Goal: Task Accomplishment & Management: Manage account settings

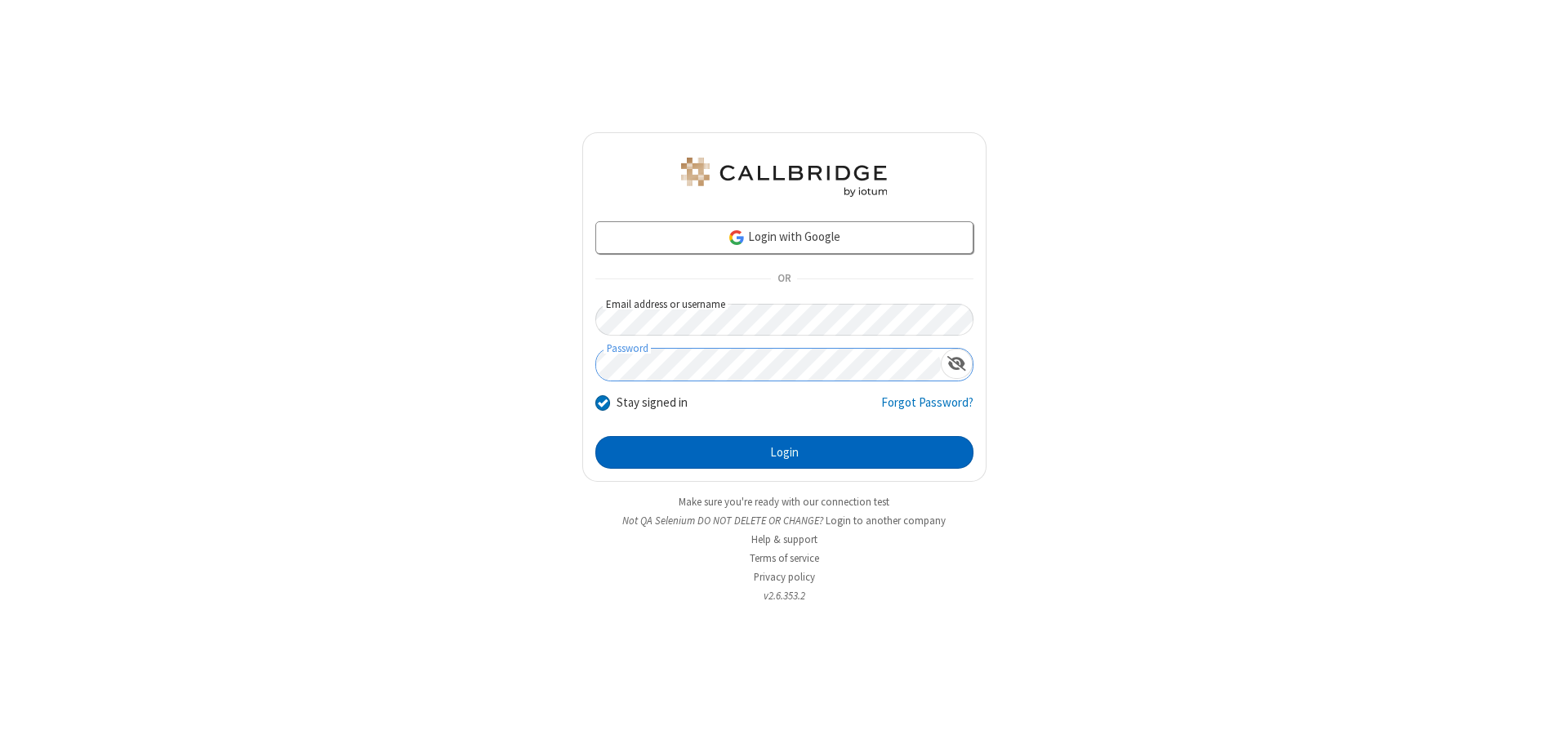
click at [784, 453] on button "Login" at bounding box center [784, 452] width 378 height 33
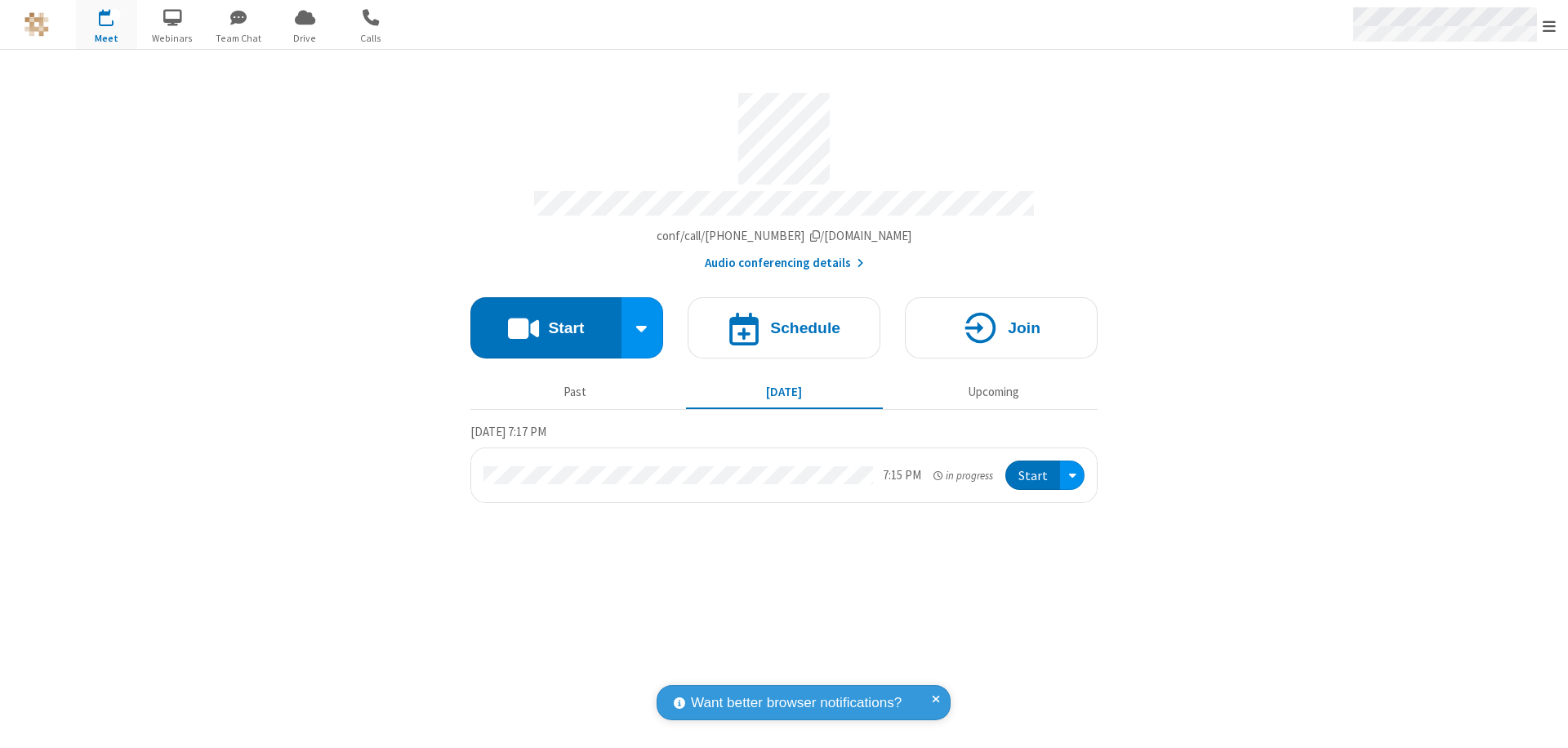
click at [1548, 25] on span "Open menu" at bounding box center [1548, 26] width 13 height 17
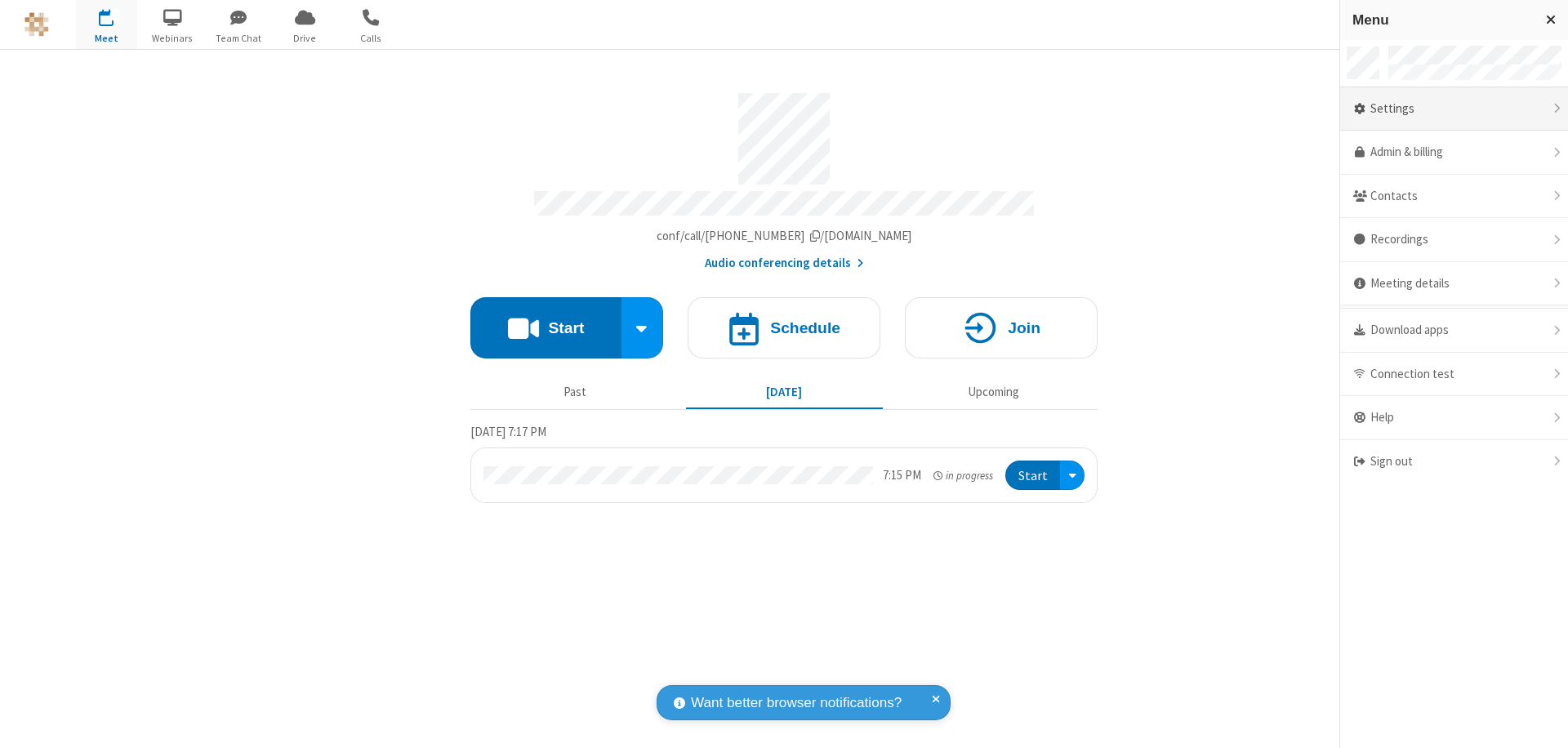
click at [1454, 109] on div "Settings" at bounding box center [1454, 109] width 228 height 44
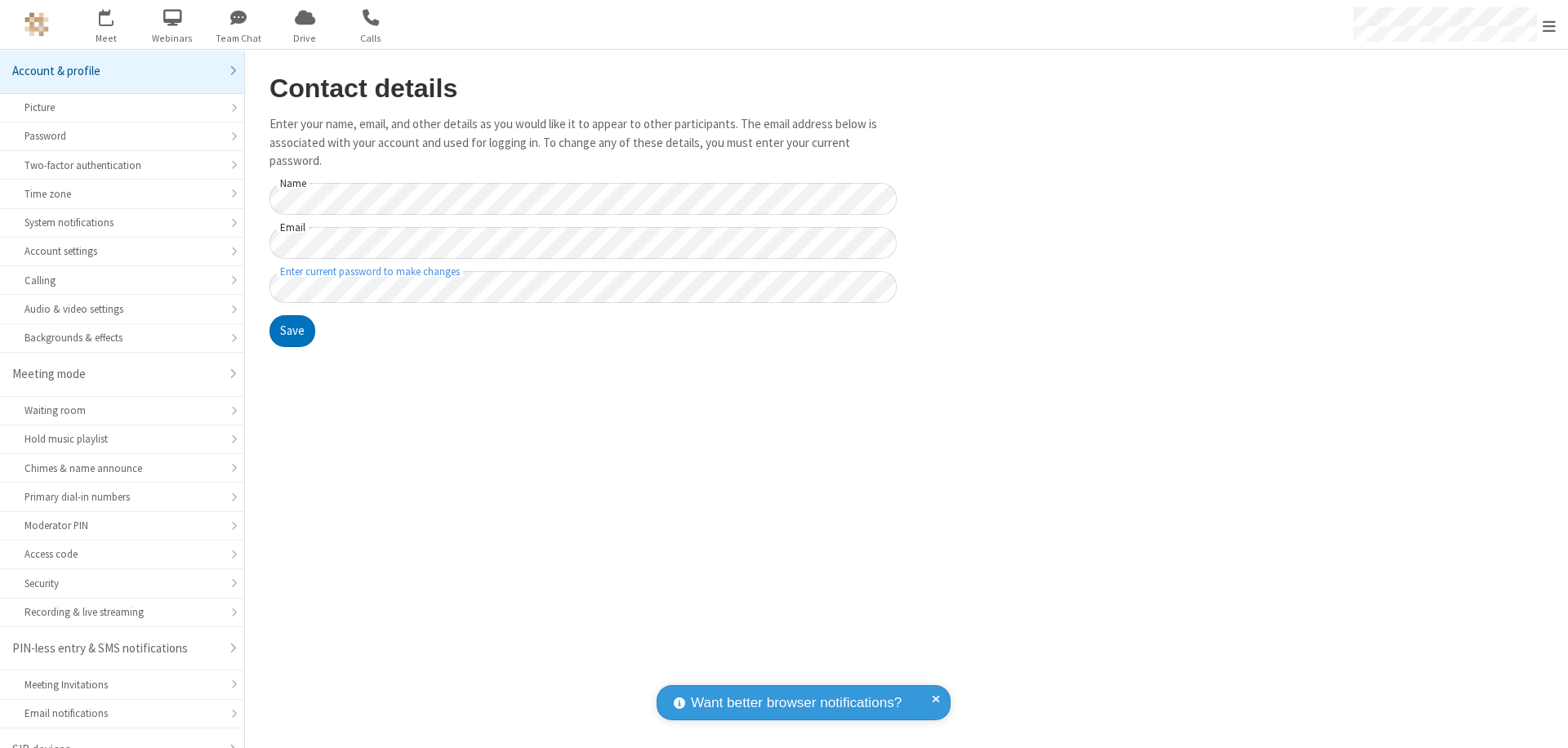
scroll to position [23, 0]
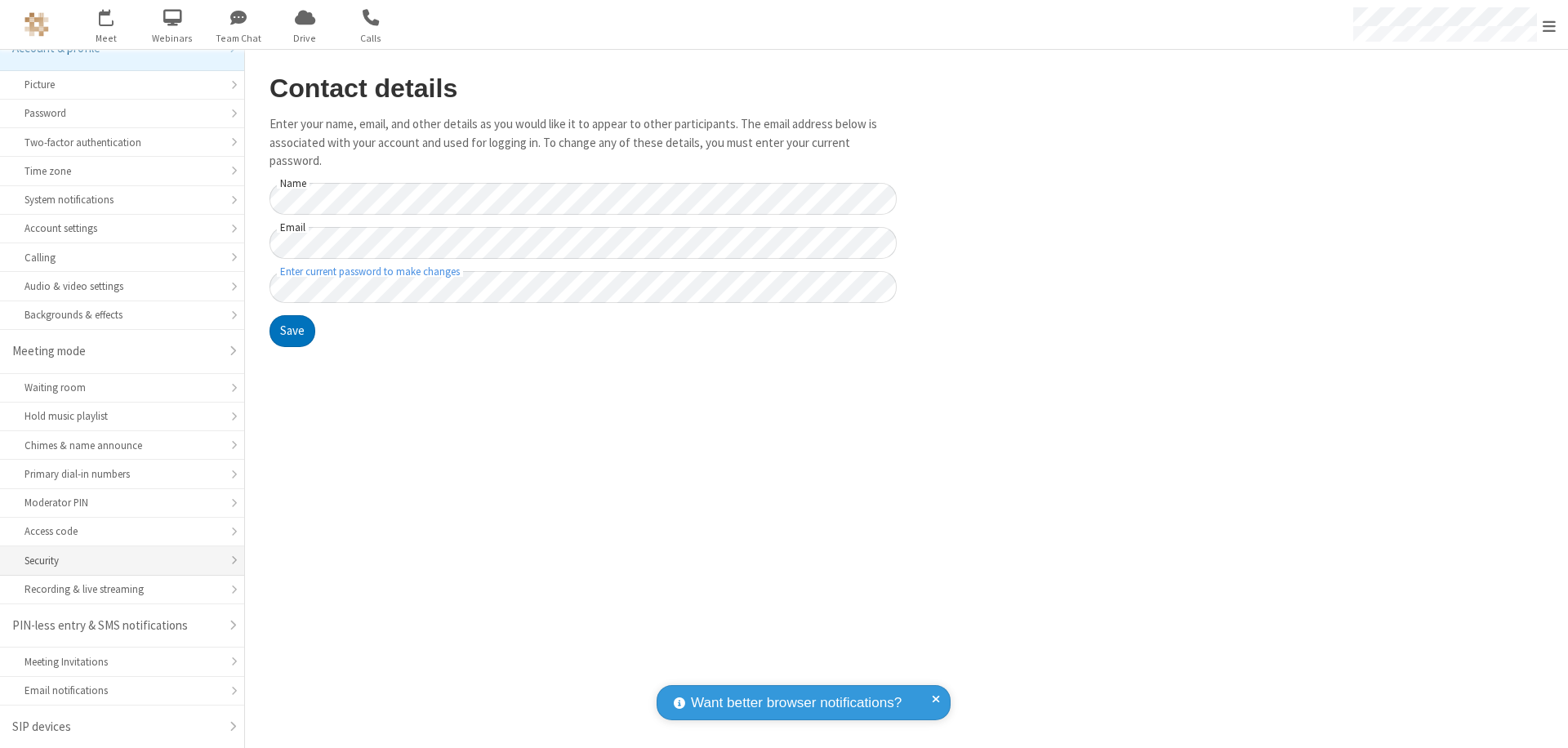
click at [116, 560] on div "Security" at bounding box center [122, 560] width 195 height 16
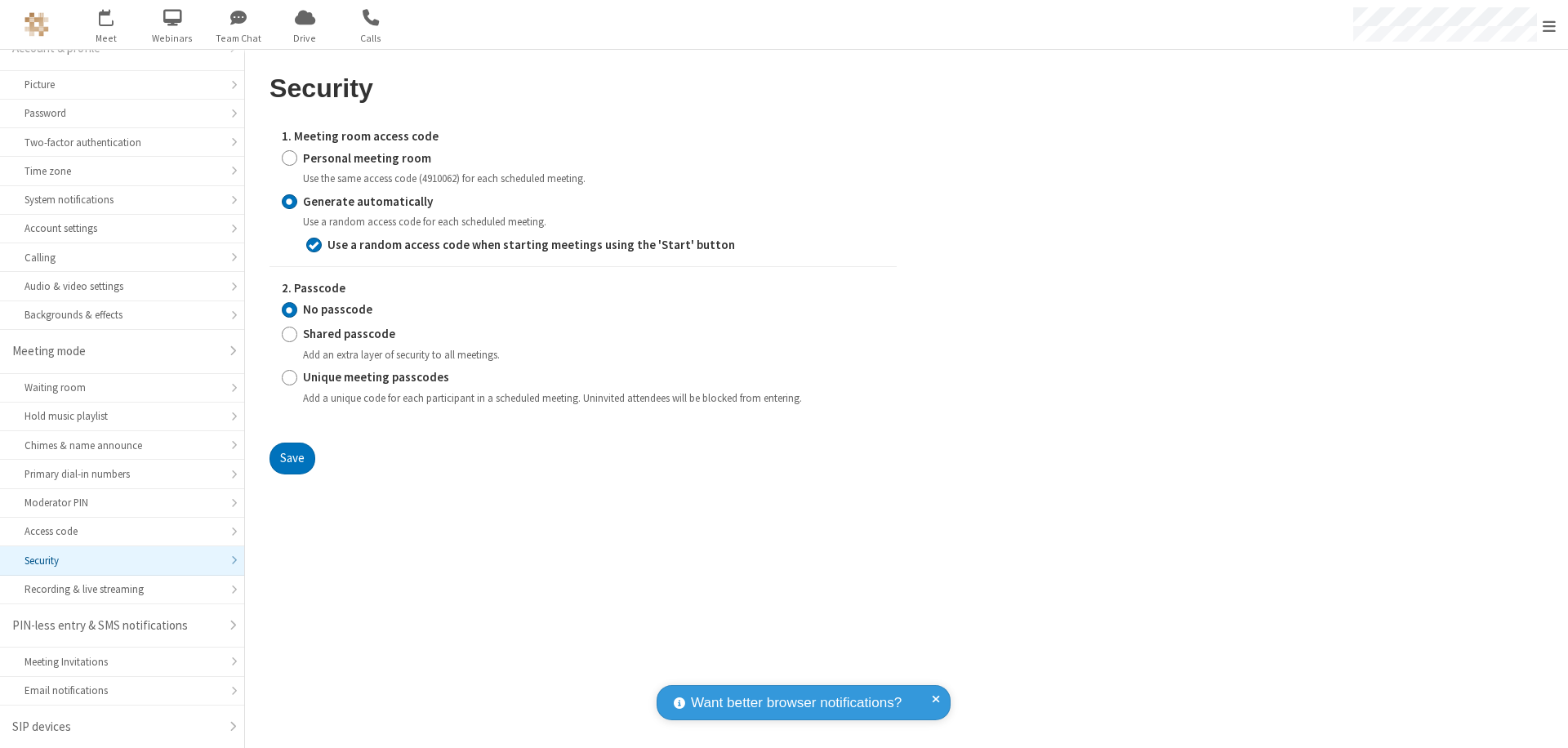
click at [289, 158] on input "Personal meeting room" at bounding box center [289, 158] width 16 height 17
radio input "true"
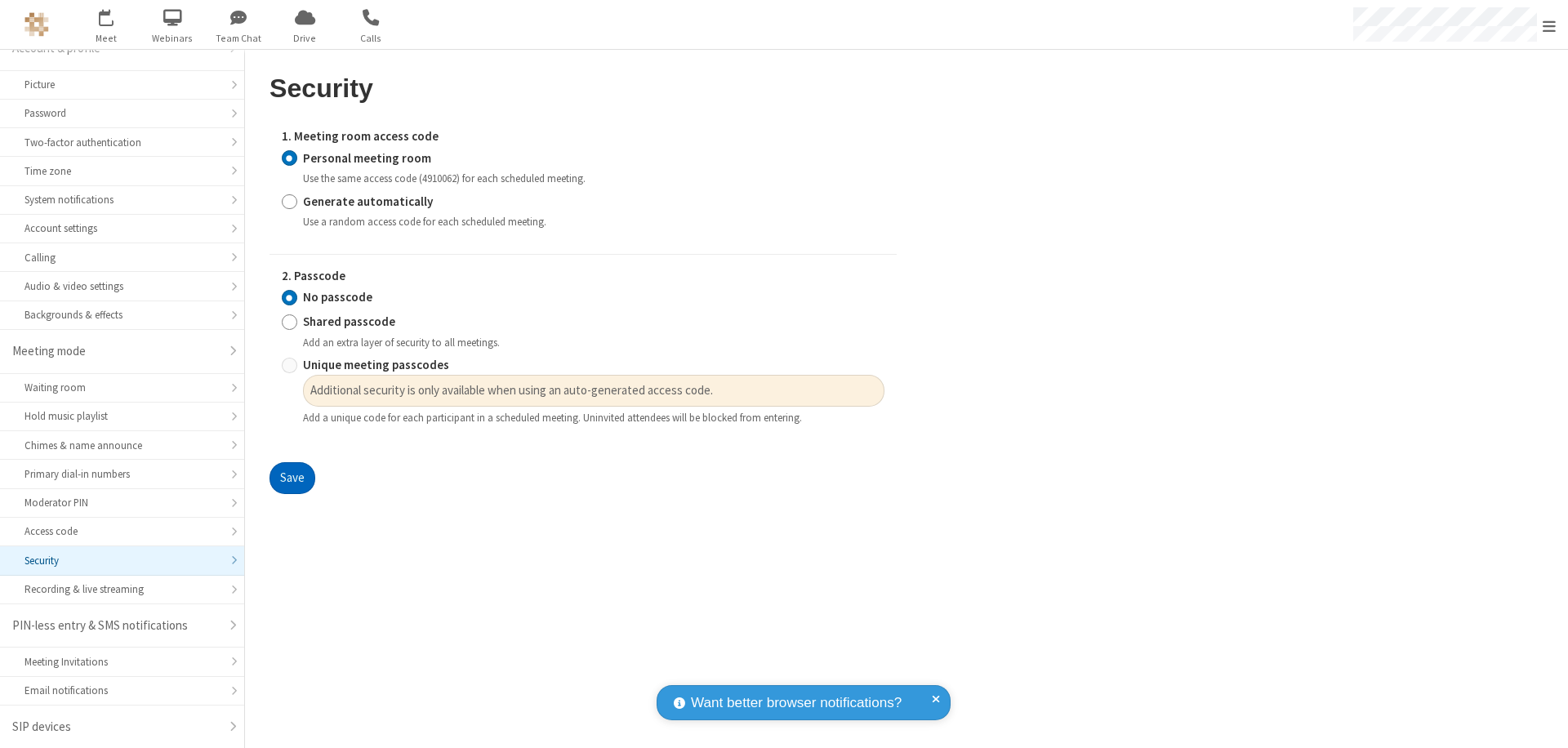
click at [292, 479] on button "Save" at bounding box center [292, 478] width 46 height 33
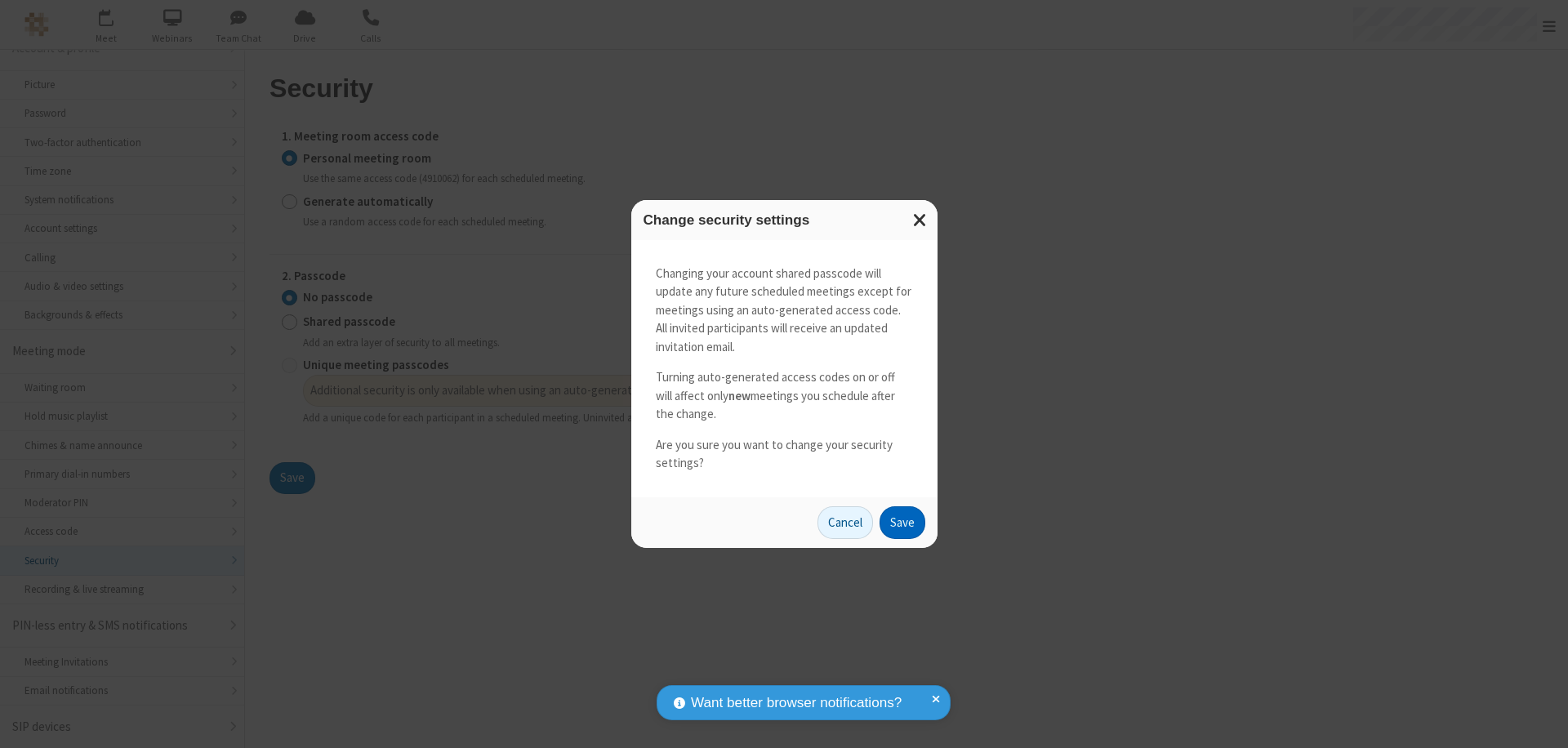
click at [902, 521] on button "Save" at bounding box center [902, 522] width 46 height 33
